Goal: Check status: Check status

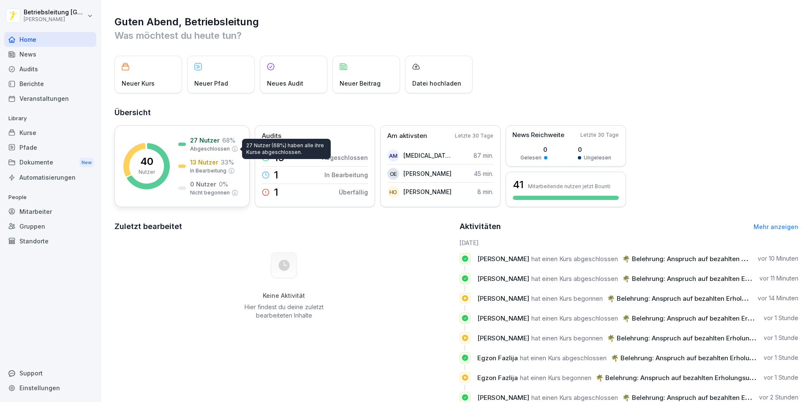
click at [199, 159] on p "13 Nutzer" at bounding box center [204, 162] width 28 height 9
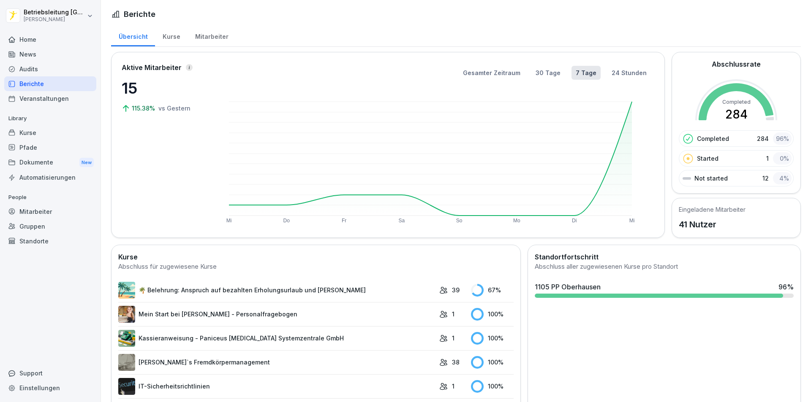
click at [250, 293] on link "🌴 Belehrung: Anspruch auf bezahlten Erholungsurlaub und [PERSON_NAME]" at bounding box center [276, 290] width 317 height 17
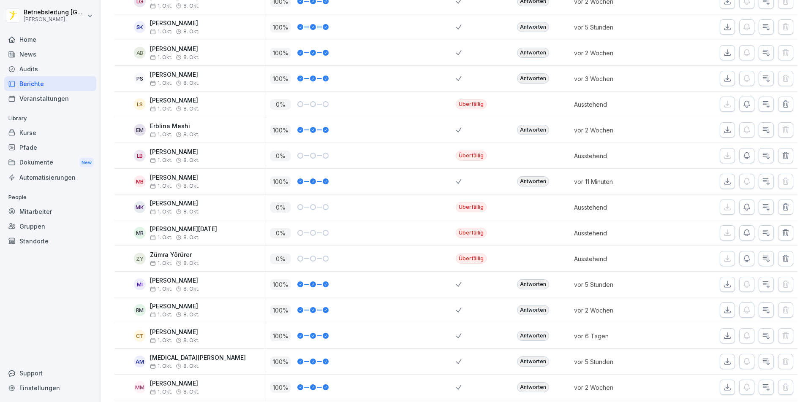
scroll to position [151, 0]
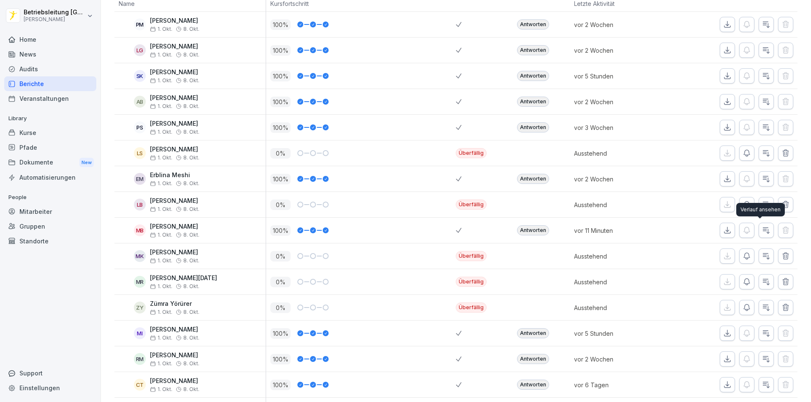
click at [764, 228] on button "button" at bounding box center [765, 230] width 15 height 15
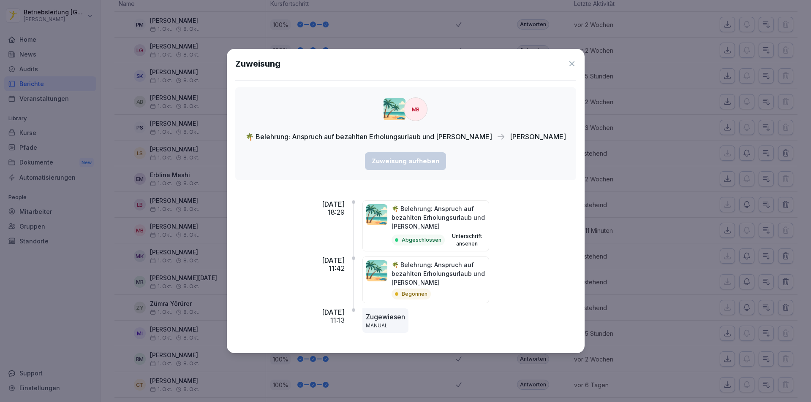
click at [482, 236] on button "Unterschrift ansehen" at bounding box center [466, 240] width 37 height 15
click at [524, 220] on div "🌴 Belehrung: Anspruch auf bezahlten Erholungsurlaub und Fristen Abgeschlossen U…" at bounding box center [469, 226] width 214 height 51
click at [568, 60] on icon at bounding box center [572, 64] width 8 height 8
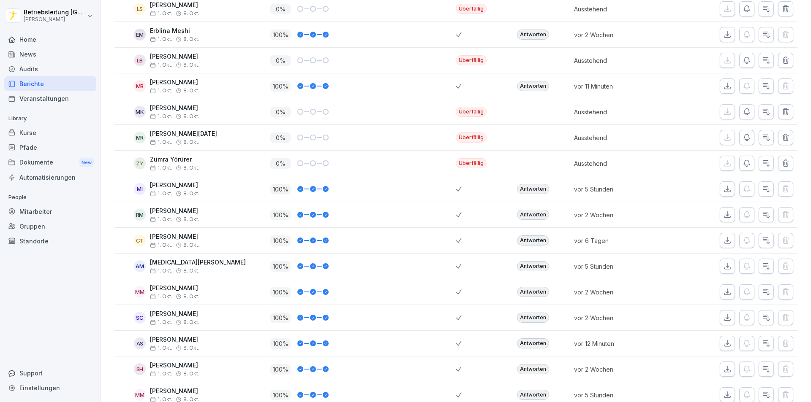
scroll to position [362, 0]
